Goal: Transaction & Acquisition: Purchase product/service

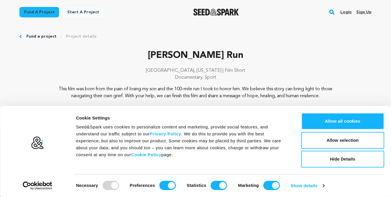
scroll to position [7, 0]
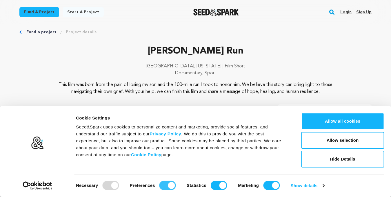
click at [169, 186] on input "Preferences" at bounding box center [167, 185] width 17 height 9
checkbox input "false"
click at [219, 184] on input "Statistics" at bounding box center [219, 185] width 17 height 9
checkbox input "false"
click at [271, 184] on input "Marketing" at bounding box center [271, 185] width 17 height 9
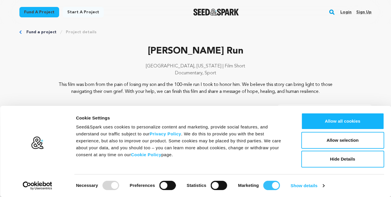
checkbox input "false"
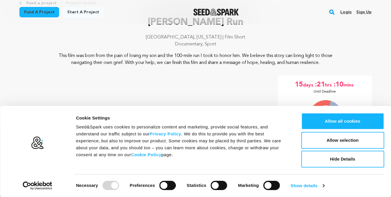
scroll to position [36, 0]
click at [307, 185] on link "Show details" at bounding box center [308, 186] width 34 height 9
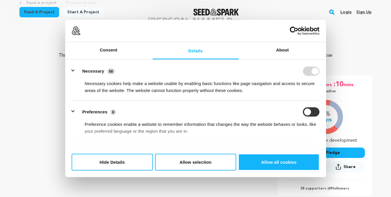
click at [305, 112] on input "Preferences" at bounding box center [311, 111] width 17 height 9
click at [314, 111] on input "Preferences" at bounding box center [311, 111] width 17 height 9
checkbox input "false"
click at [313, 70] on form at bounding box center [311, 70] width 17 height 9
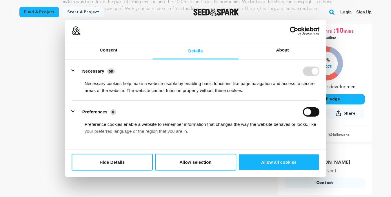
scroll to position [58, 0]
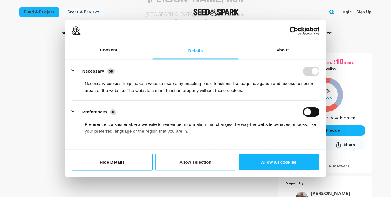
click at [199, 165] on button "Allow selection" at bounding box center [195, 162] width 81 height 17
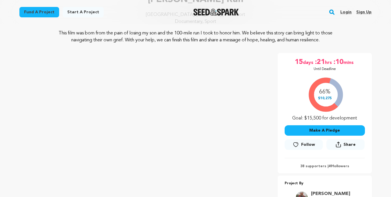
click at [322, 130] on button "Make A Pledge" at bounding box center [325, 131] width 80 height 10
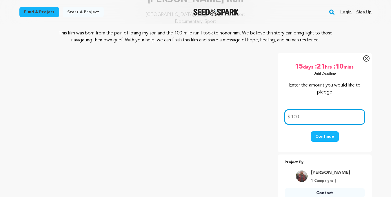
type input "100"
click at [325, 135] on button "Continue" at bounding box center [325, 137] width 28 height 10
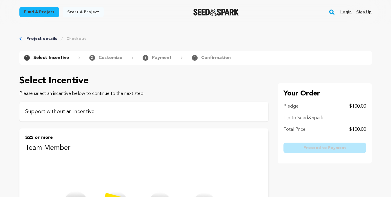
click at [123, 115] on p "Support without an incentive" at bounding box center [143, 112] width 237 height 8
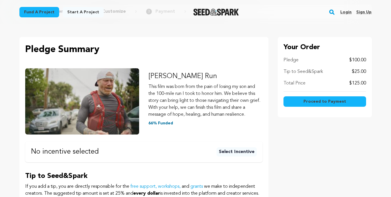
scroll to position [41, 0]
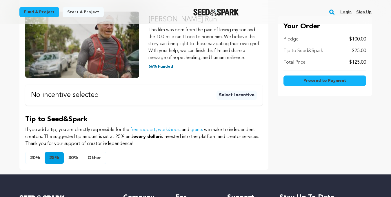
scroll to position [104, 0]
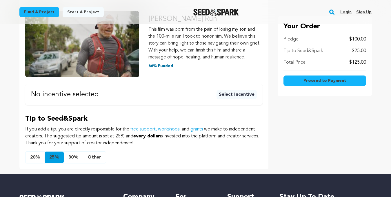
click at [91, 157] on button "Other" at bounding box center [94, 158] width 23 height 12
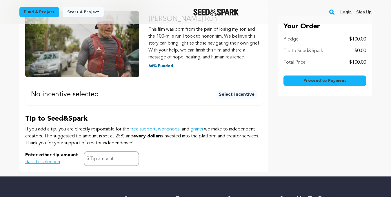
click at [235, 91] on button "Select Incentive" at bounding box center [237, 94] width 40 height 9
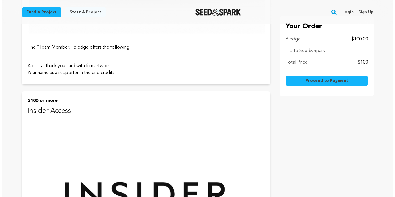
scroll to position [230, 0]
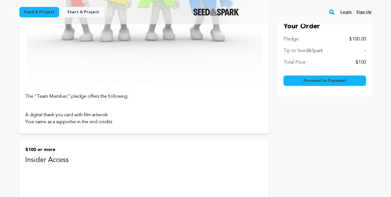
click at [315, 79] on span "Proceed to Payment" at bounding box center [325, 81] width 43 height 6
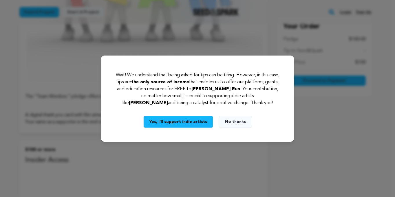
click at [235, 119] on button "No thanks" at bounding box center [235, 122] width 33 height 12
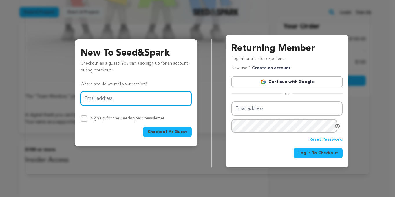
click at [102, 99] on input "Email address" at bounding box center [136, 98] width 111 height 15
type input "lorilangmack@gmail.com"
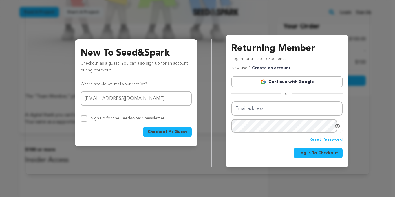
click at [176, 129] on span "Checkout As Guest" at bounding box center [167, 132] width 39 height 6
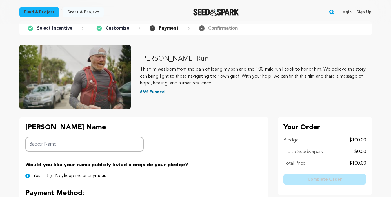
scroll to position [49, 0]
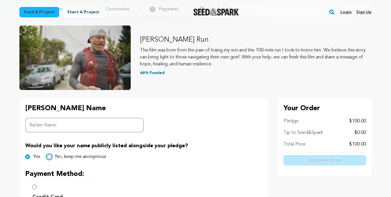
drag, startPoint x: 50, startPoint y: 157, endPoint x: 52, endPoint y: 153, distance: 4.8
click at [50, 157] on input "No, keep me anonymous" at bounding box center [49, 157] width 5 height 5
radio input "true"
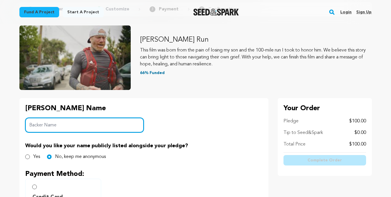
click at [58, 124] on input "Backer Name" at bounding box center [84, 125] width 119 height 15
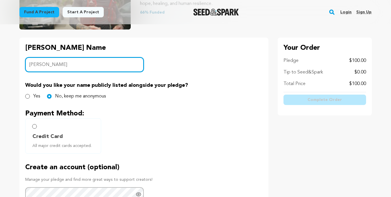
scroll to position [112, 0]
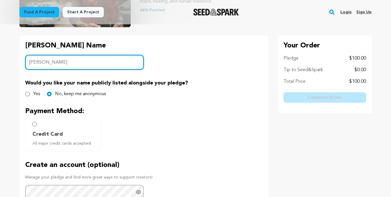
type input "[PERSON_NAME]"
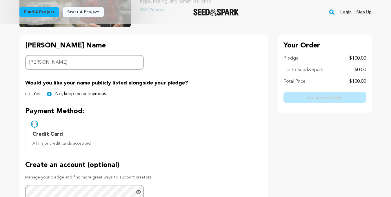
click at [35, 124] on input "Credit Card All major credit cards accepted." at bounding box center [34, 124] width 5 height 5
radio input "false"
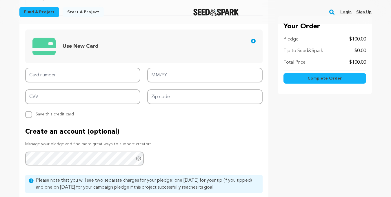
scroll to position [268, 0]
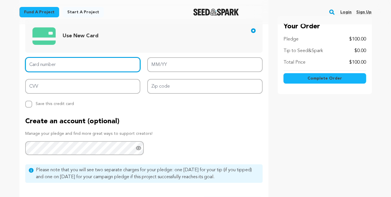
click at [72, 65] on input "Card number" at bounding box center [82, 64] width 115 height 15
type input "[CREDIT_CARD_NUMBER]"
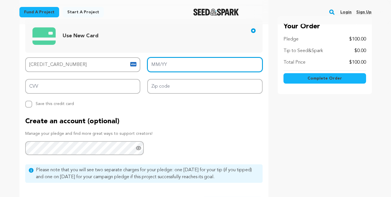
click at [161, 68] on input "MM/YY" at bounding box center [204, 64] width 115 height 15
type input "02/27"
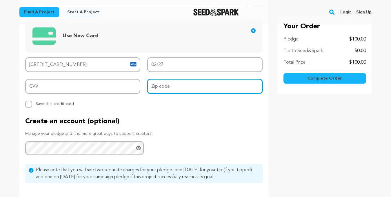
click at [162, 86] on input "Zip code" at bounding box center [204, 86] width 115 height 15
type input "94010"
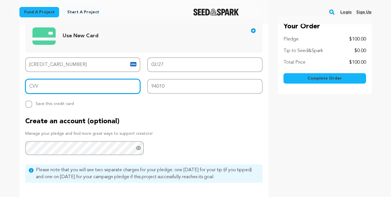
click at [91, 90] on input "CVV" at bounding box center [82, 86] width 115 height 15
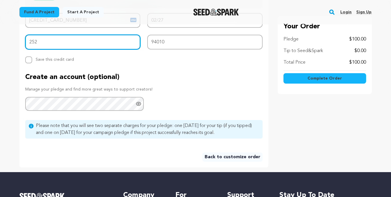
scroll to position [312, 0]
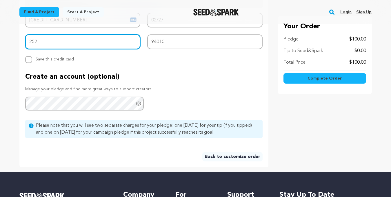
type input "252"
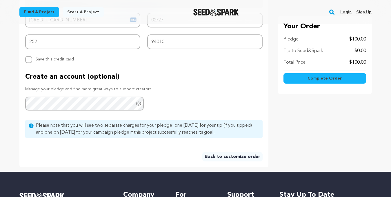
click at [323, 76] on span "Complete Order" at bounding box center [325, 79] width 35 height 6
